Goal: Task Accomplishment & Management: Manage account settings

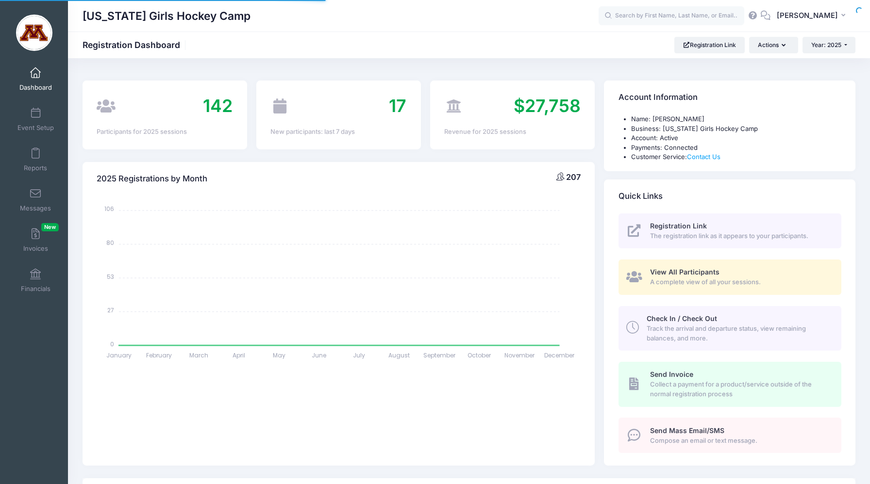
select select
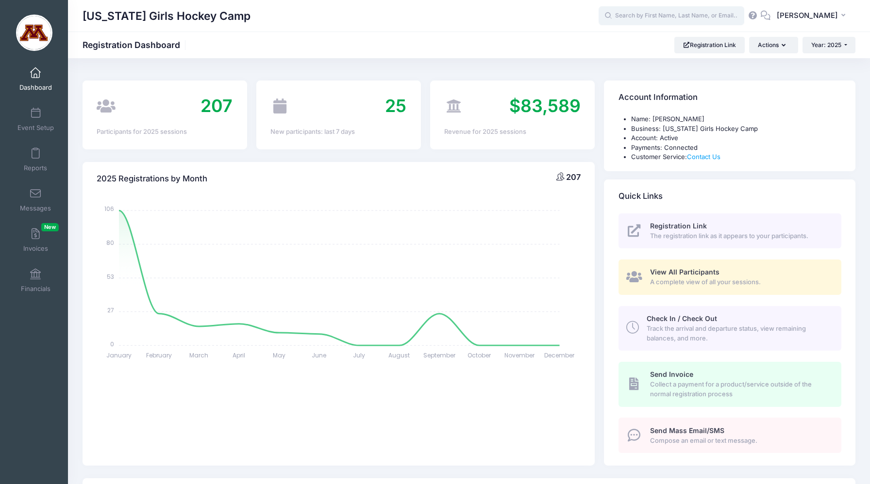
click at [680, 16] on input "text" at bounding box center [672, 15] width 146 height 19
type input "w"
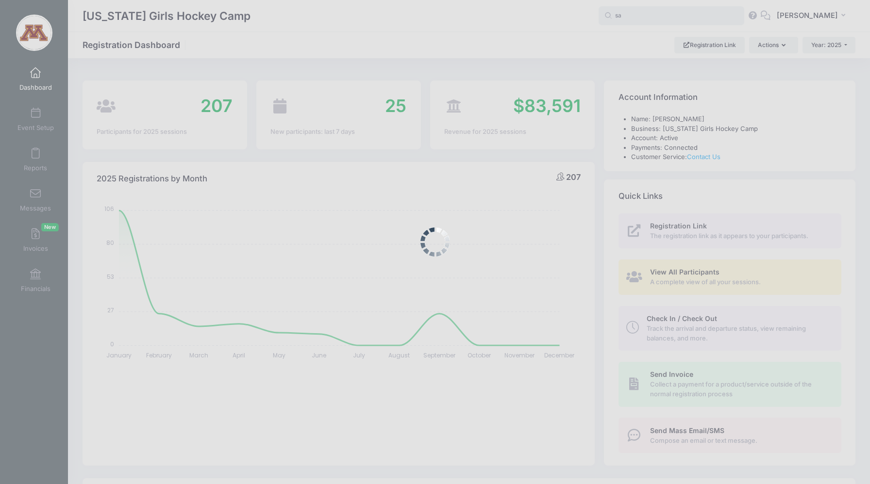
type input "s"
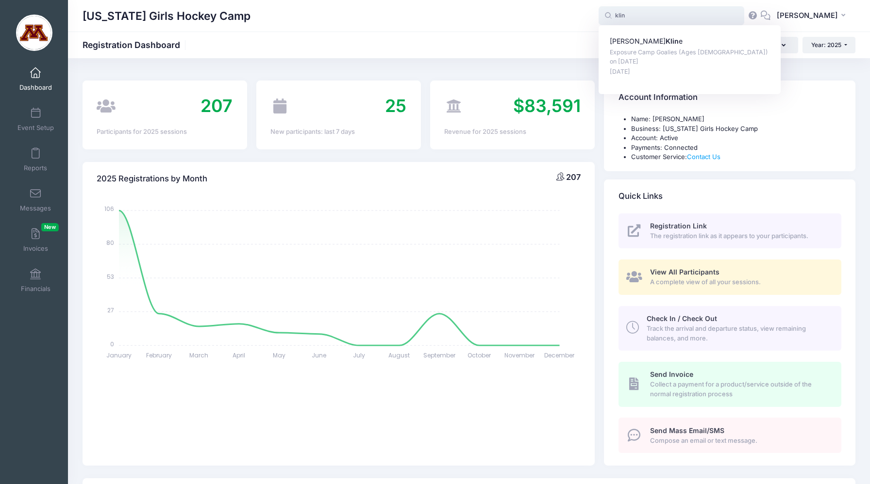
type input "klin"
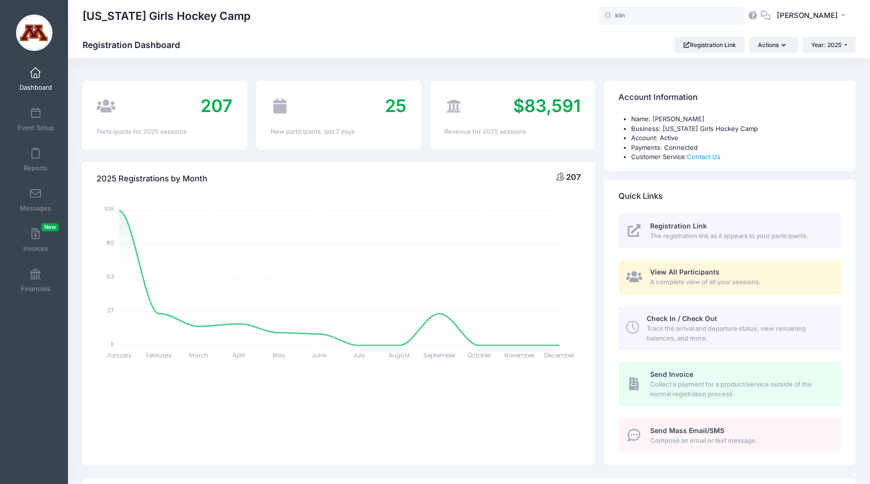
click at [35, 73] on span at bounding box center [35, 73] width 0 height 11
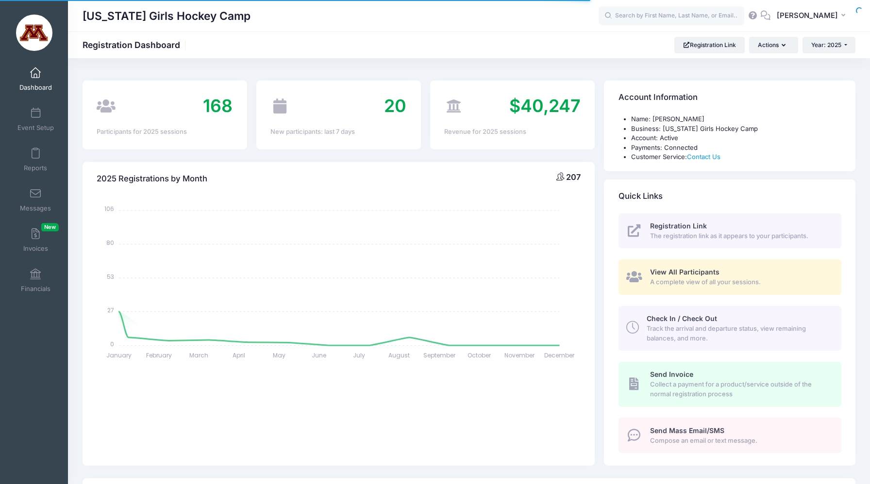
select select
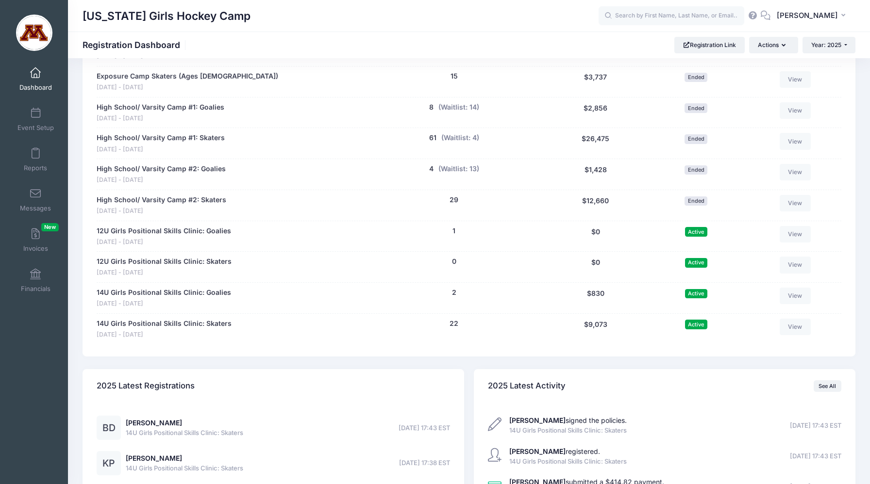
scroll to position [634, 0]
click at [193, 232] on link "12U Girls Positional Skills Clinic: Goalies" at bounding box center [164, 233] width 134 height 10
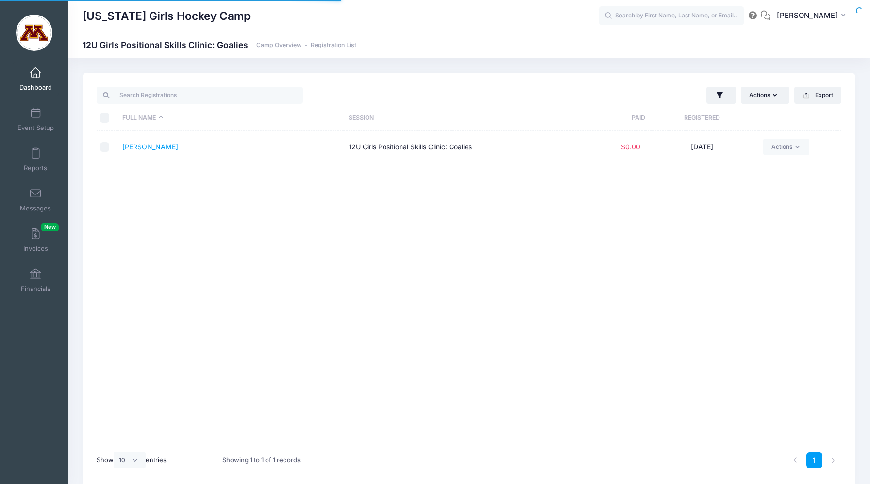
select select "10"
click at [768, 95] on button "Actions" at bounding box center [765, 95] width 49 height 17
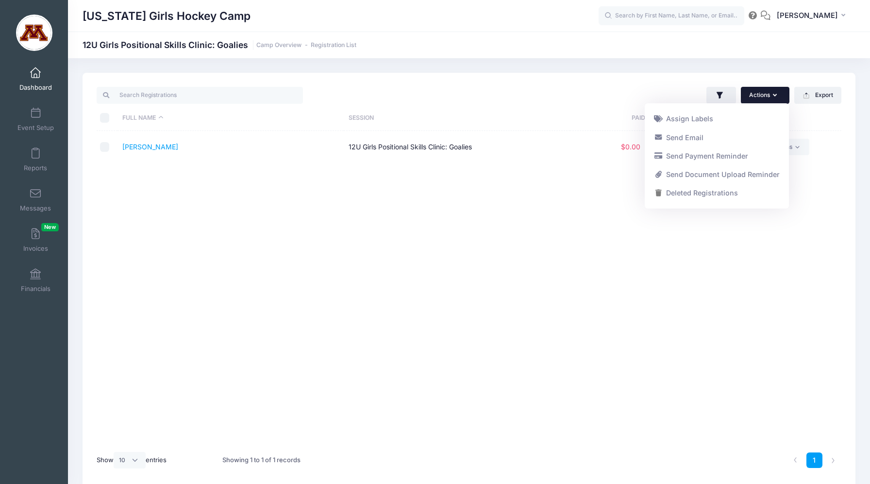
click at [106, 149] on input "checkbox" at bounding box center [105, 147] width 10 height 10
checkbox input "true"
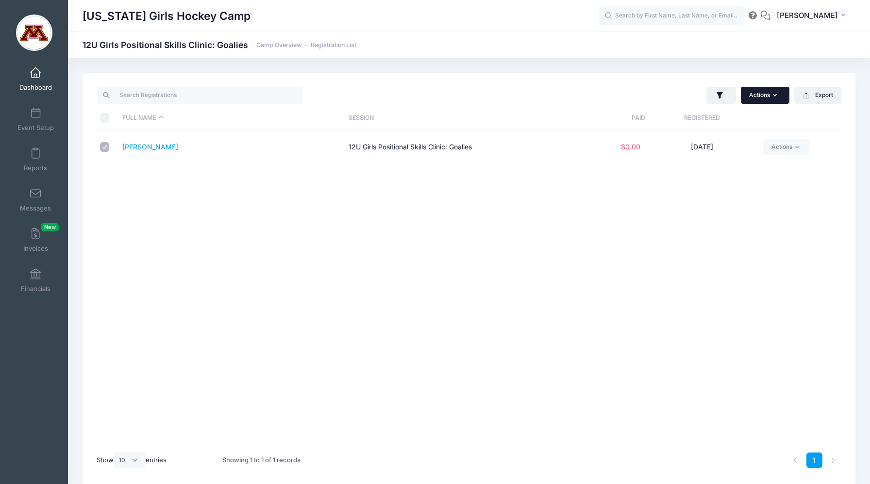
click at [762, 98] on button "Actions" at bounding box center [765, 95] width 49 height 17
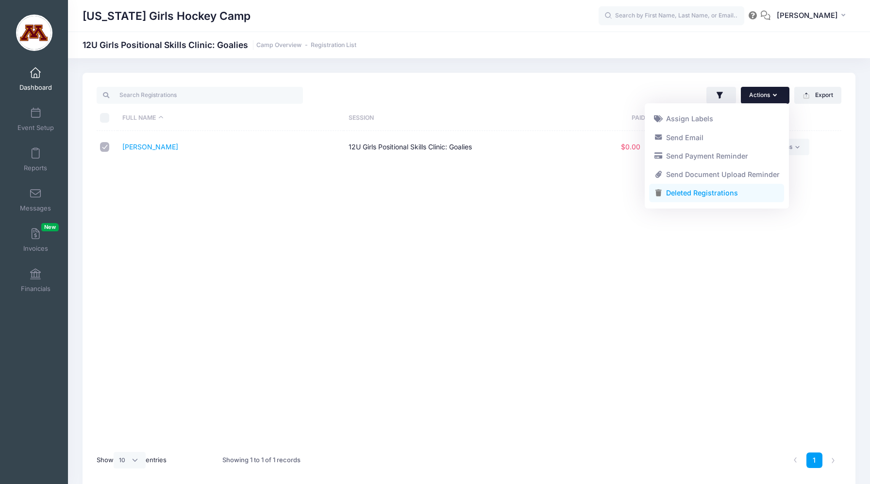
click at [715, 195] on link "Deleted Registrations" at bounding box center [716, 193] width 135 height 18
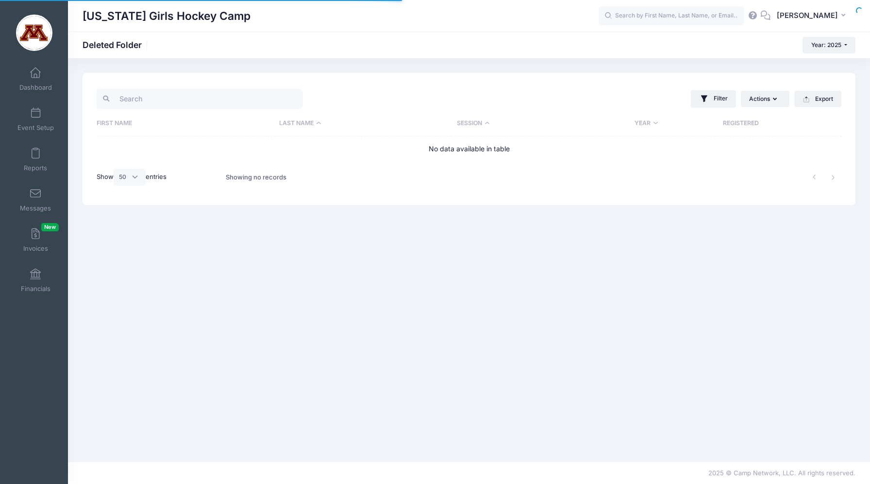
select select "50"
click at [38, 85] on span "Dashboard" at bounding box center [35, 87] width 33 height 8
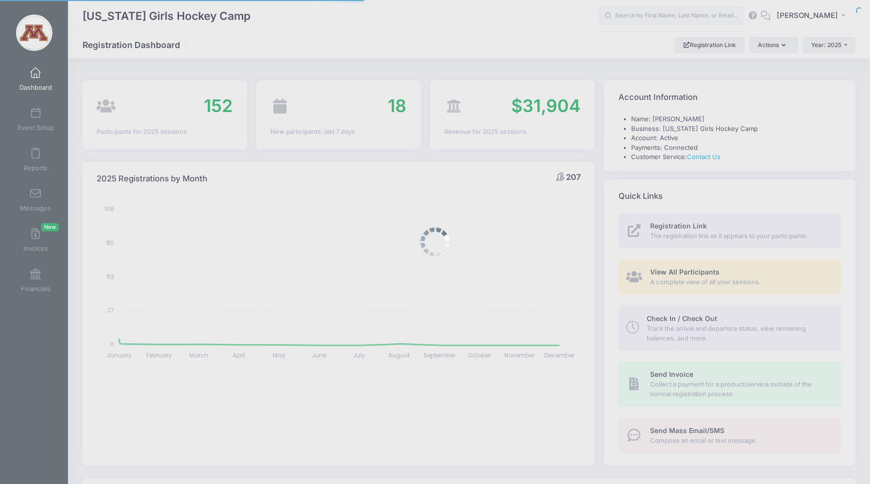
select select
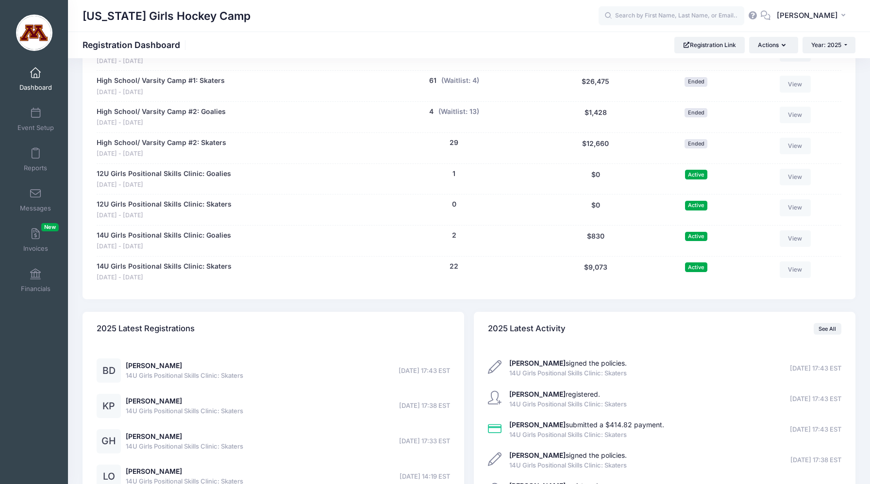
scroll to position [691, 0]
click at [191, 174] on link "12U Girls Positional Skills Clinic: Goalies" at bounding box center [164, 175] width 134 height 10
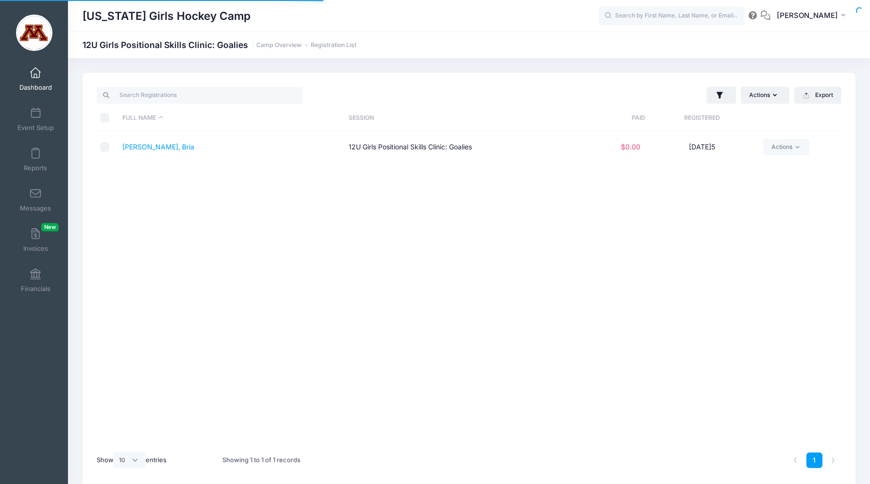
select select "10"
click at [160, 150] on link "Bengtson, Bria" at bounding box center [158, 147] width 72 height 8
click at [35, 76] on span at bounding box center [35, 73] width 0 height 11
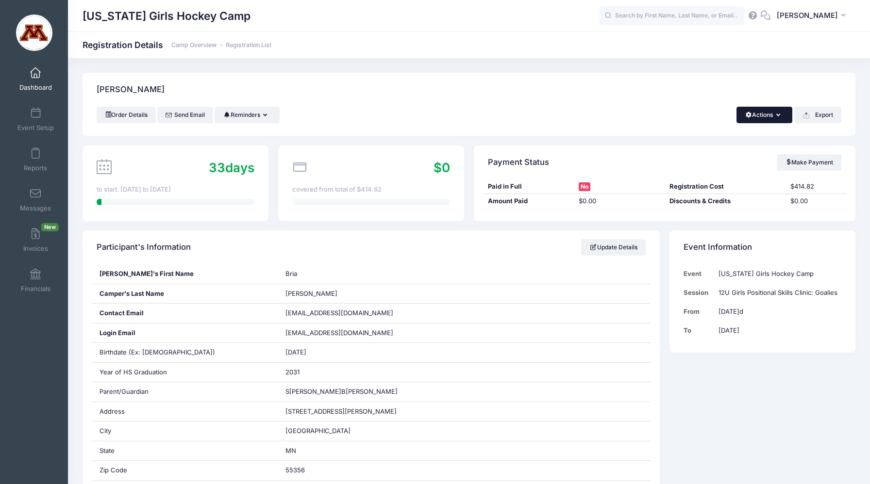
click at [767, 112] on button "Actions" at bounding box center [764, 115] width 56 height 17
click at [720, 209] on link "Delete" at bounding box center [731, 205] width 112 height 18
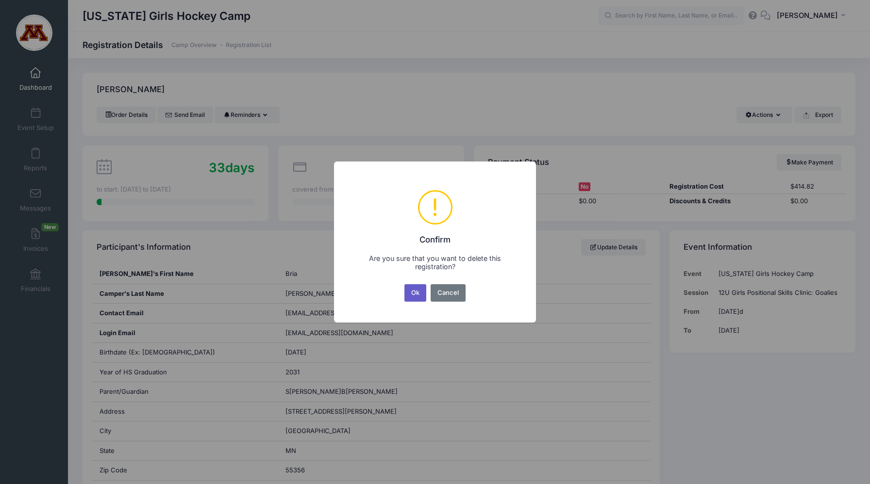
click at [414, 293] on button "Ok" at bounding box center [415, 292] width 22 height 17
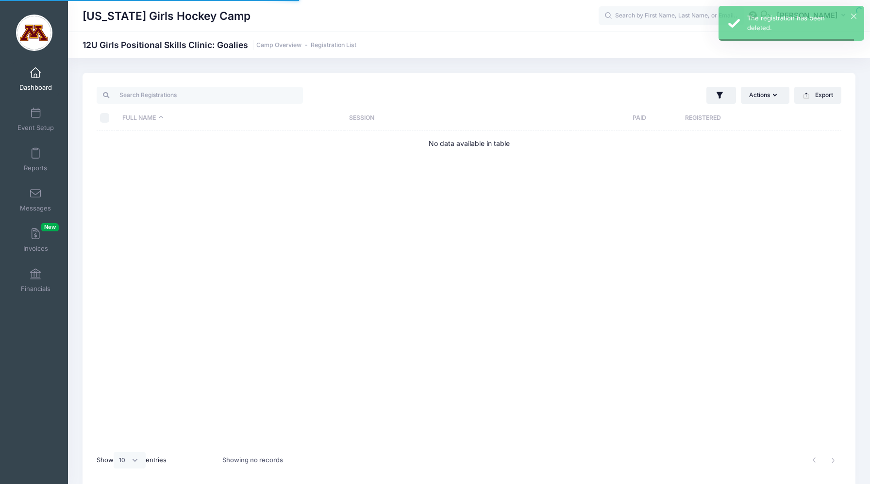
select select "10"
click at [38, 80] on link "Dashboard" at bounding box center [36, 79] width 46 height 34
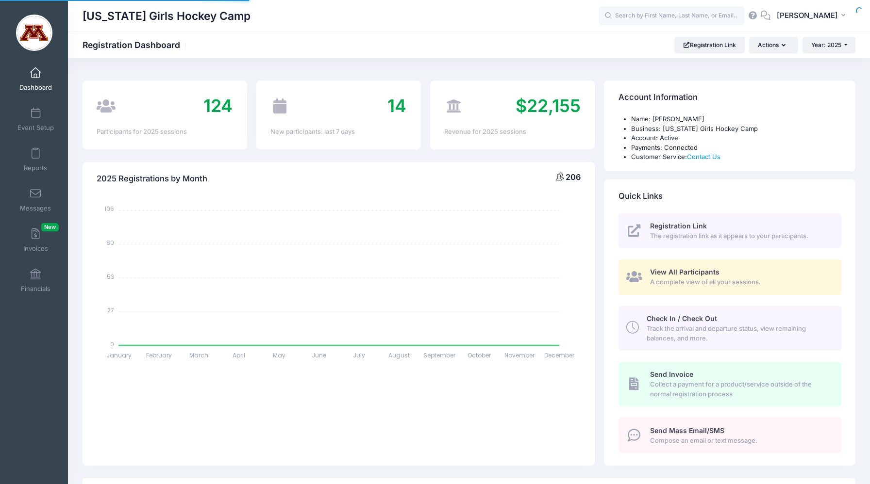
select select
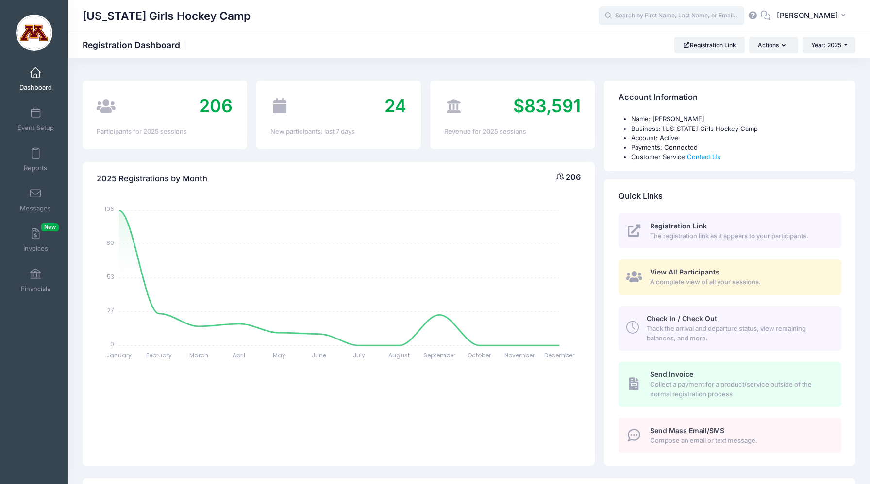
click at [652, 21] on input "text" at bounding box center [672, 15] width 146 height 19
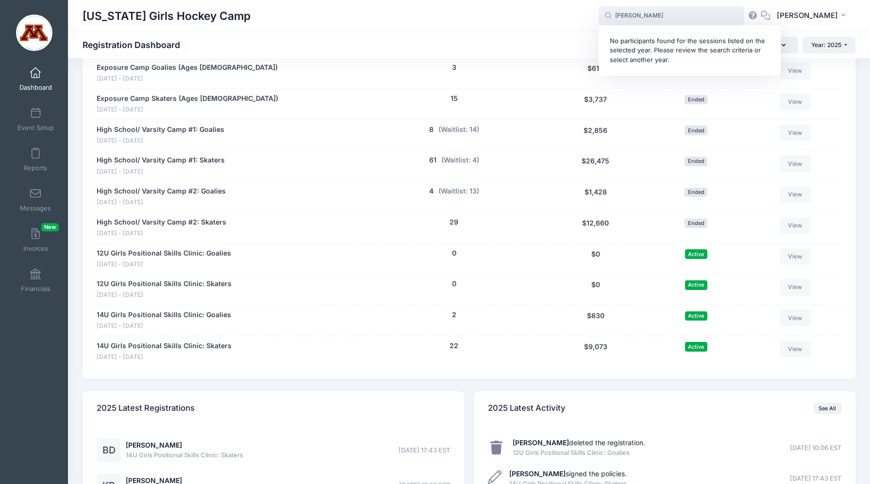
scroll to position [612, 0]
type input "[PERSON_NAME]"
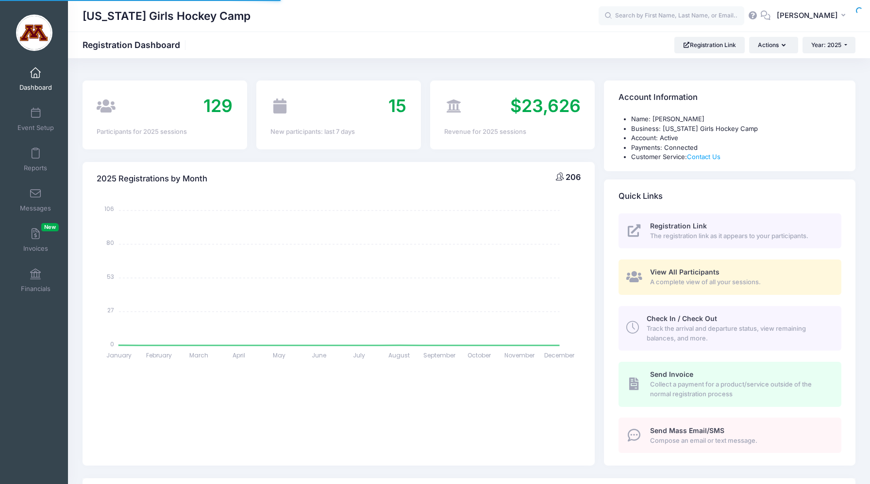
select select
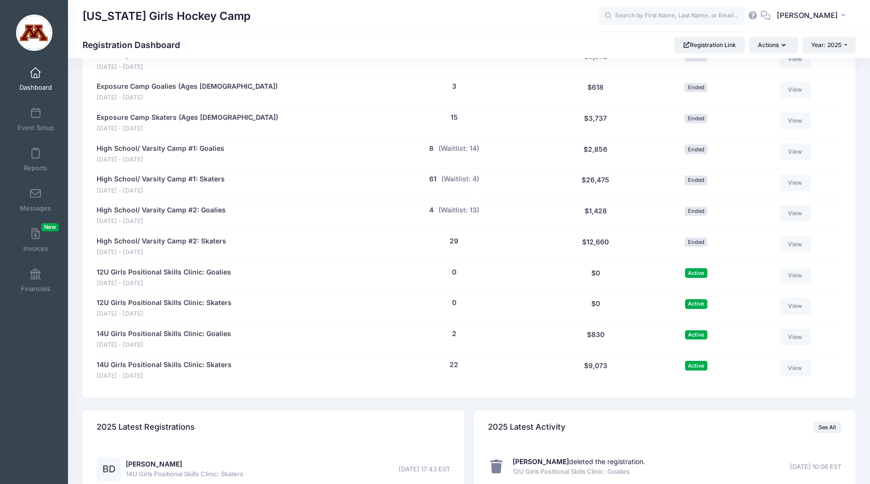
scroll to position [596, 0]
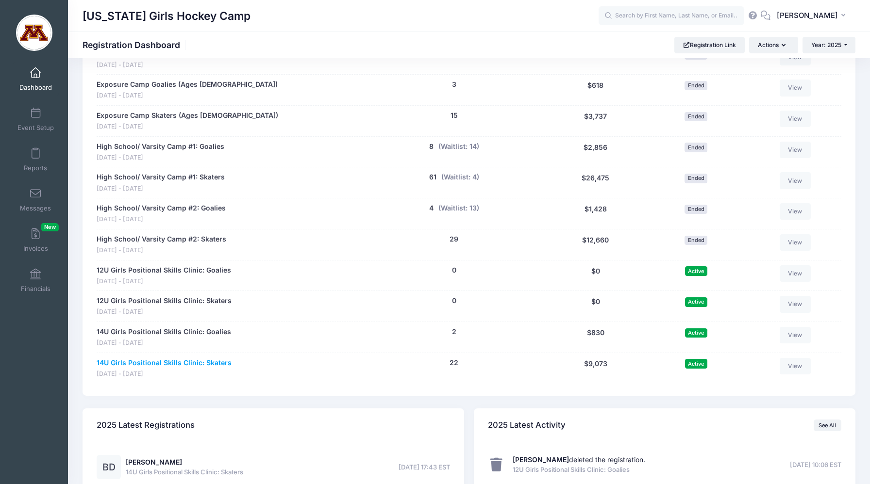
click at [133, 363] on link "14U Girls Positional Skills Clinic: Skaters" at bounding box center [164, 363] width 135 height 10
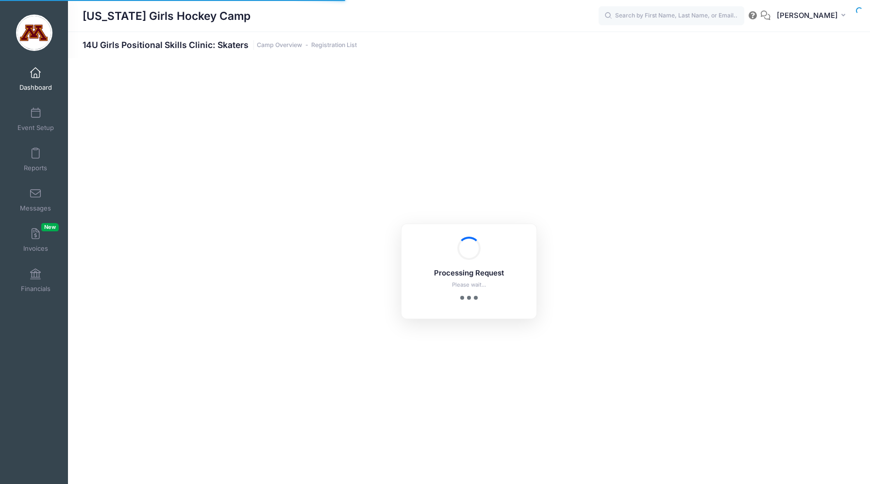
select select "10"
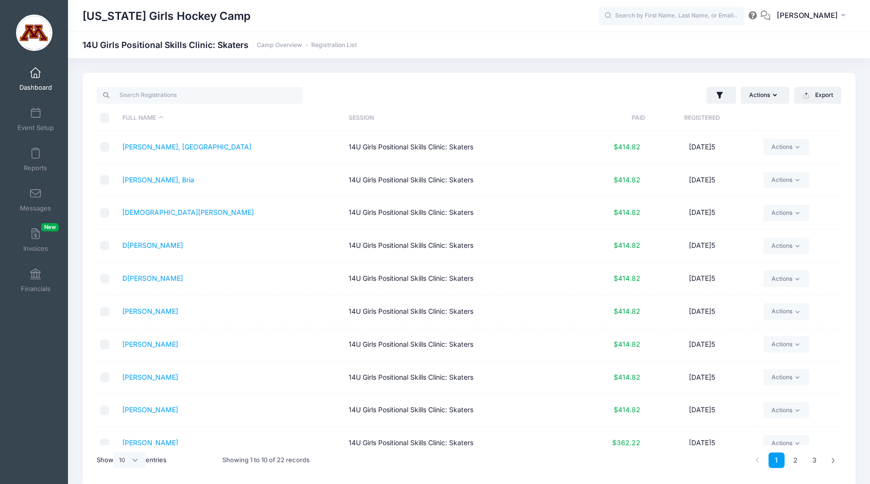
scroll to position [14, 0]
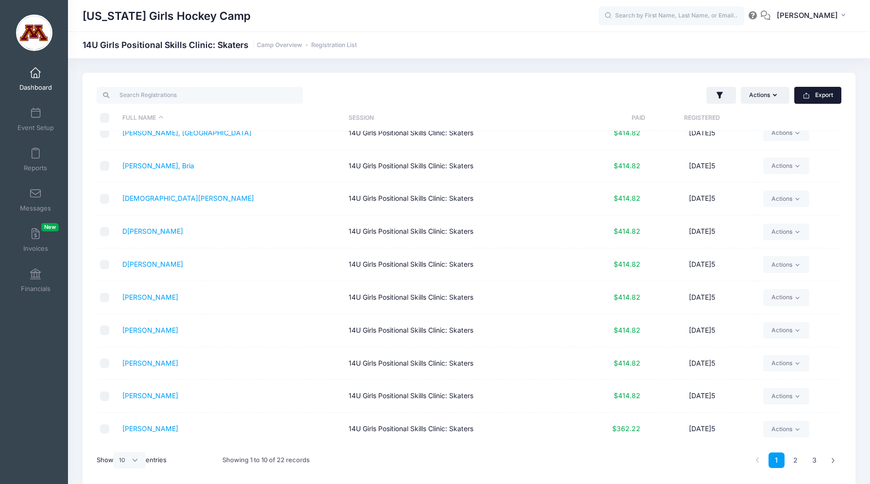
click at [815, 97] on button "Export" at bounding box center [817, 95] width 47 height 17
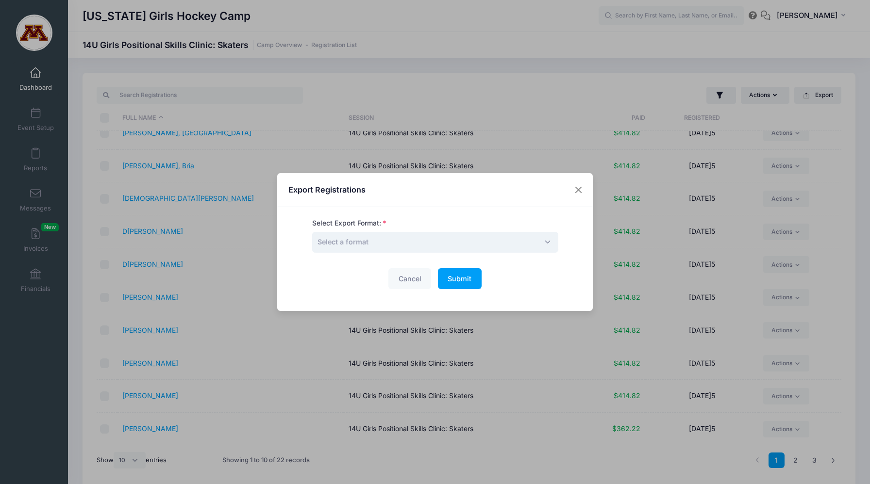
click at [534, 239] on span "Select a format" at bounding box center [435, 242] width 246 height 21
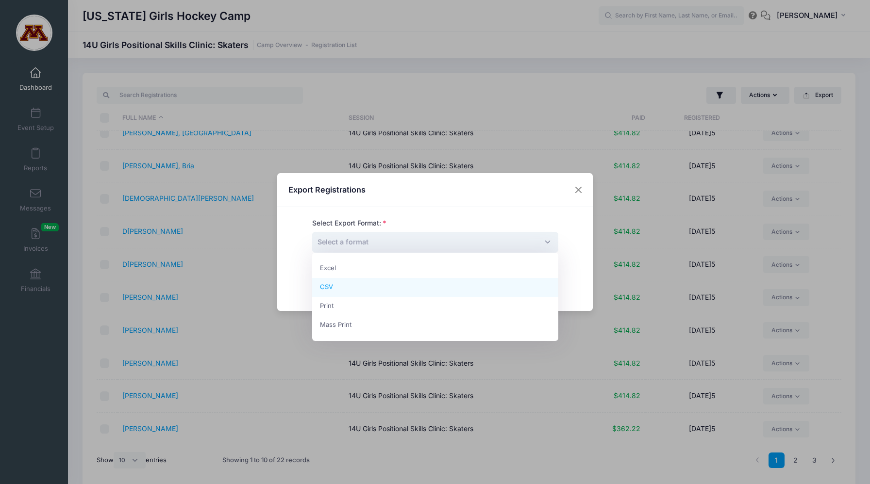
select select "csv"
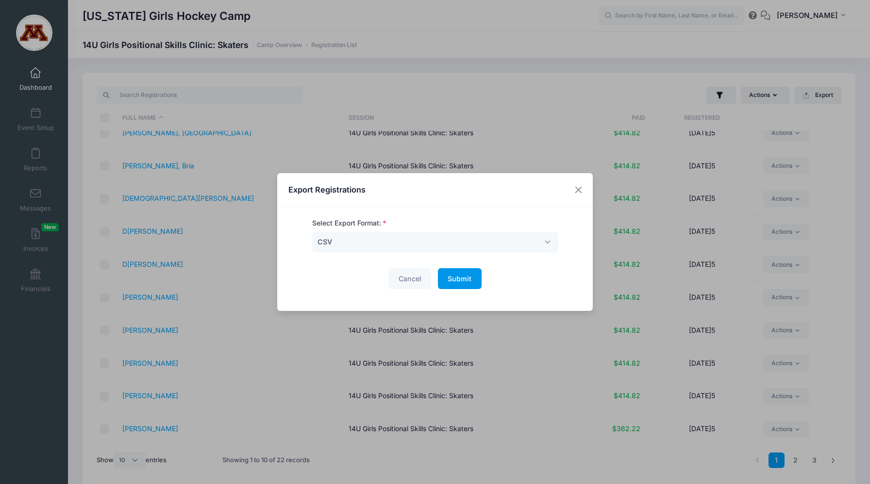
click at [465, 281] on span "Submit" at bounding box center [460, 279] width 24 height 8
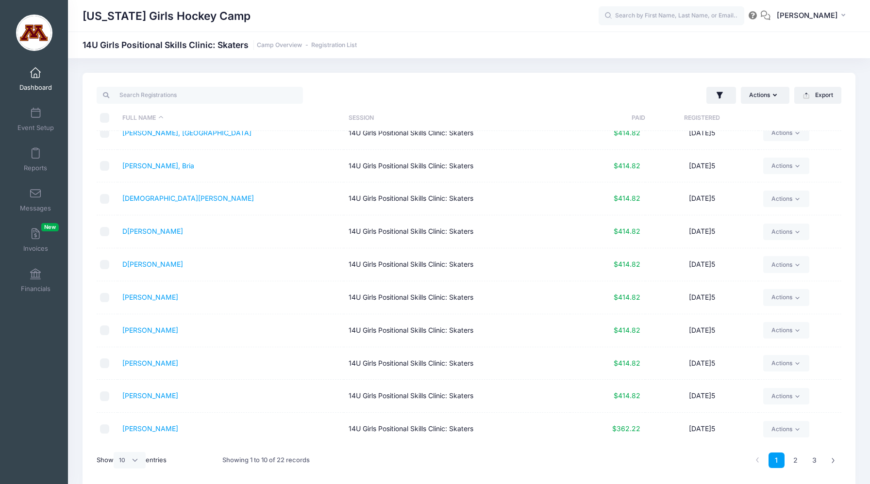
click at [40, 80] on link "Dashboard" at bounding box center [36, 79] width 46 height 34
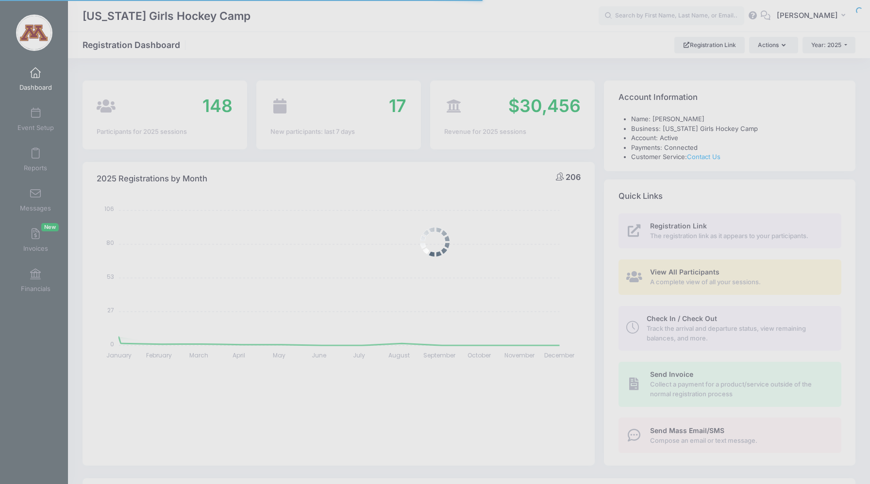
select select
